Goal: Task Accomplishment & Management: Use online tool/utility

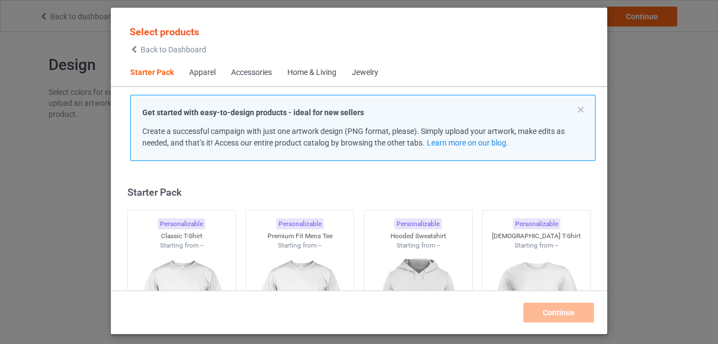
scroll to position [14, 0]
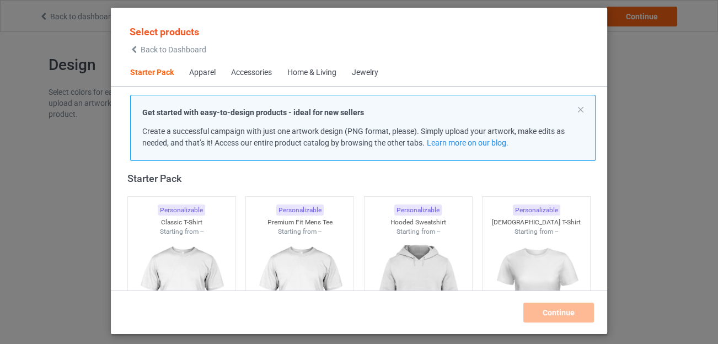
click at [308, 70] on div "Home & Living" at bounding box center [312, 72] width 49 height 11
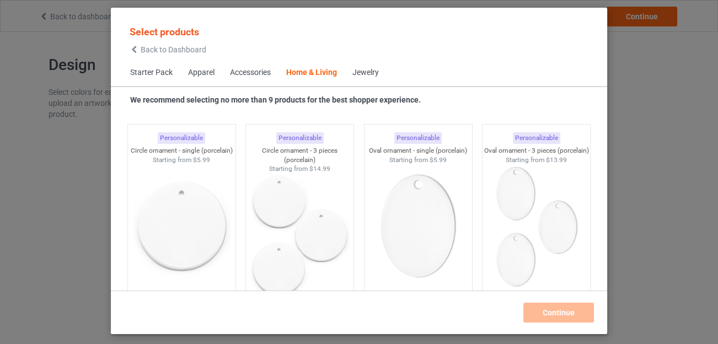
scroll to position [8542, 0]
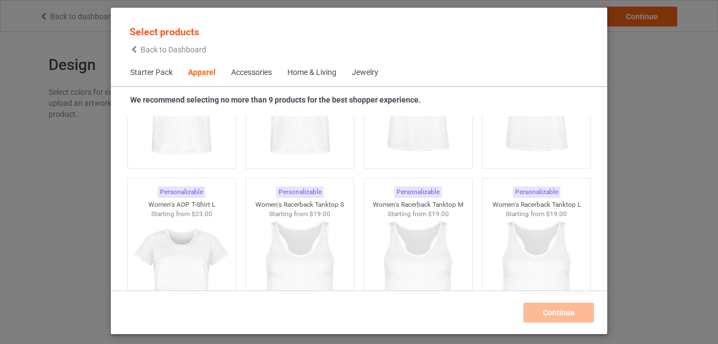
scroll to position [1988, 0]
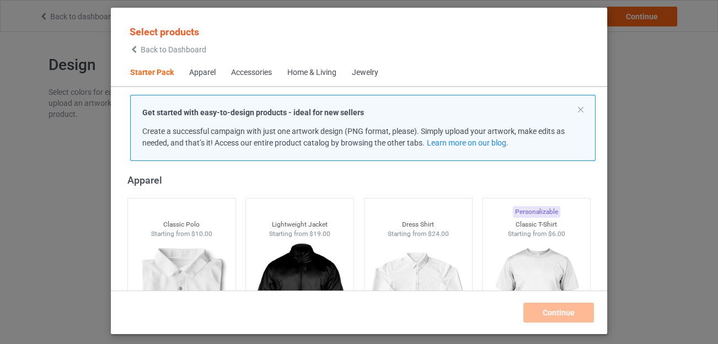
scroll to position [358, 0]
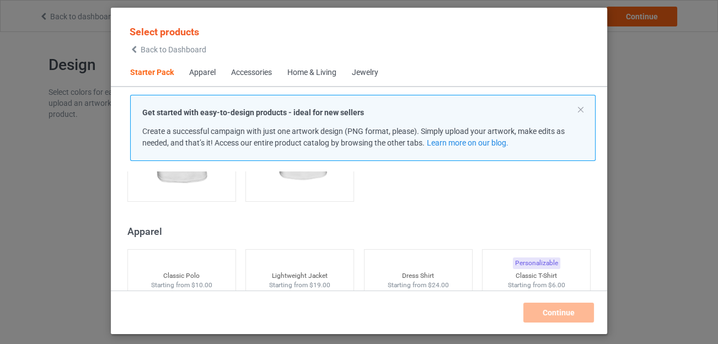
click at [306, 68] on div "Home & Living" at bounding box center [312, 72] width 49 height 11
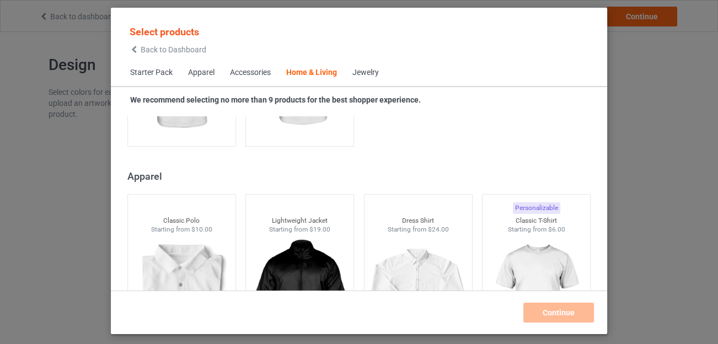
scroll to position [4976, 0]
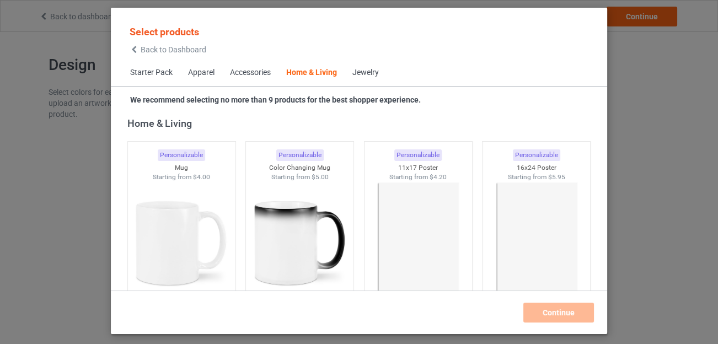
click at [132, 52] on icon at bounding box center [134, 50] width 9 height 8
